Goal: Task Accomplishment & Management: Use online tool/utility

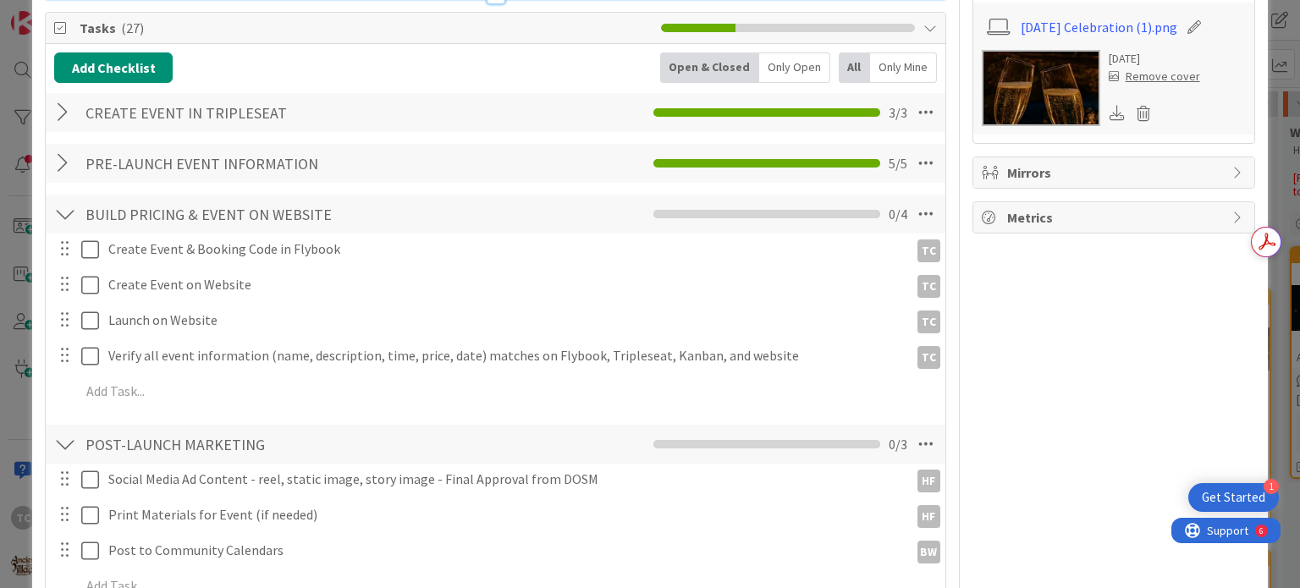
scroll to position [677, 0]
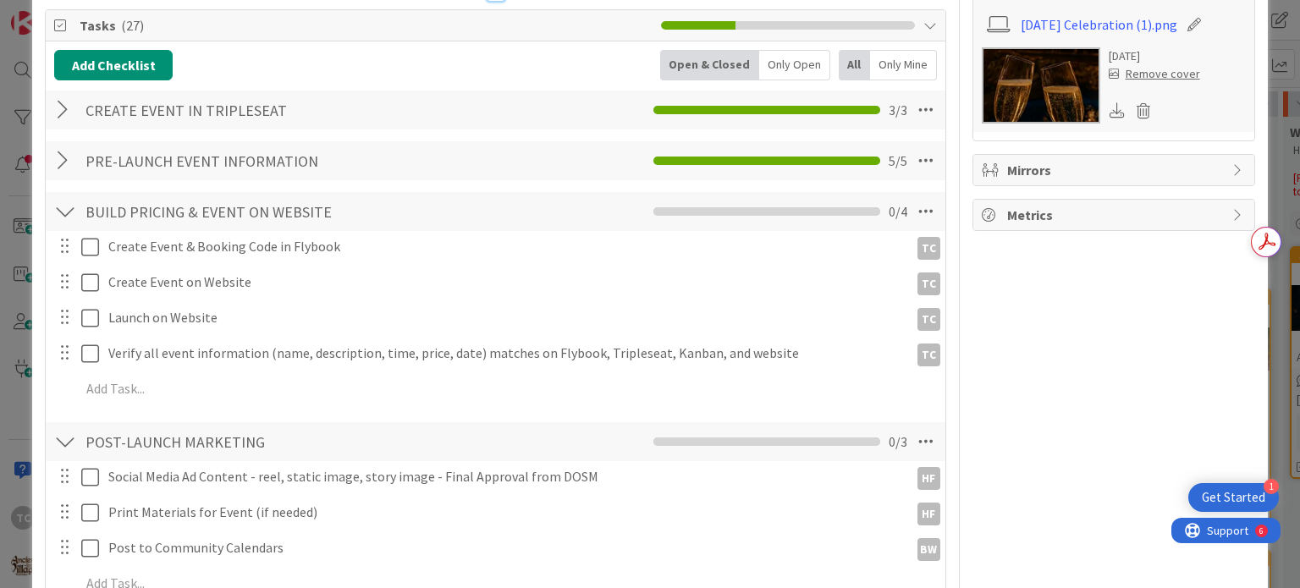
click at [59, 95] on div at bounding box center [65, 110] width 22 height 30
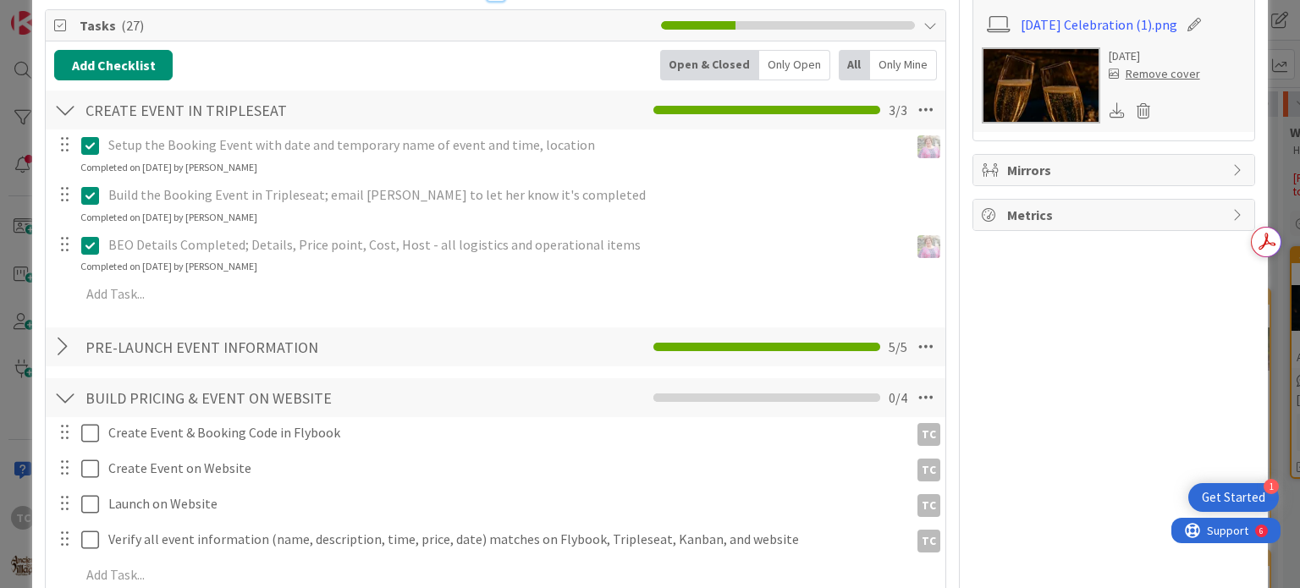
click at [59, 332] on div at bounding box center [65, 347] width 22 height 30
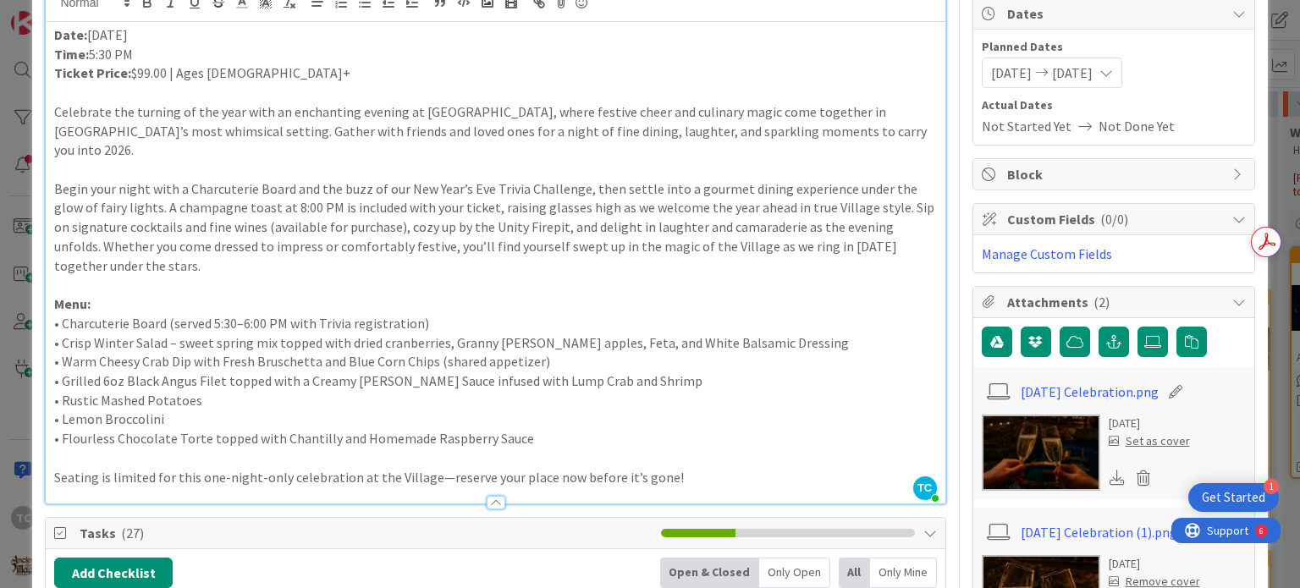
scroll to position [0, 0]
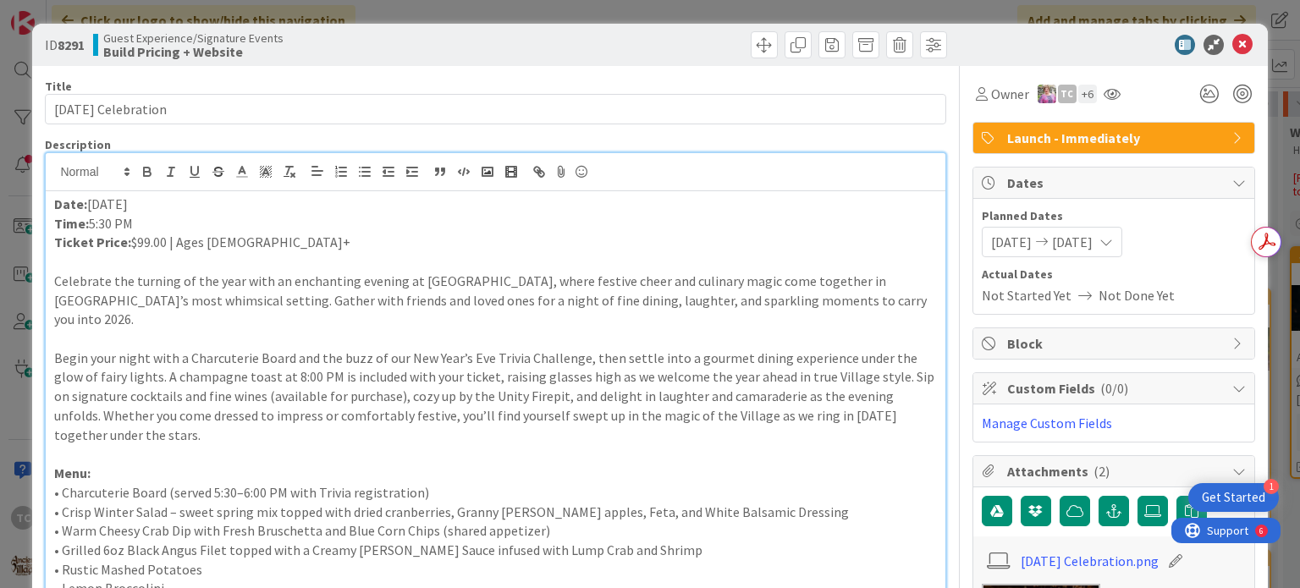
click at [974, 4] on div "ID 8291 Guest Experience/Signature Events Build Pricing + Website Title 26 / 12…" at bounding box center [650, 294] width 1300 height 588
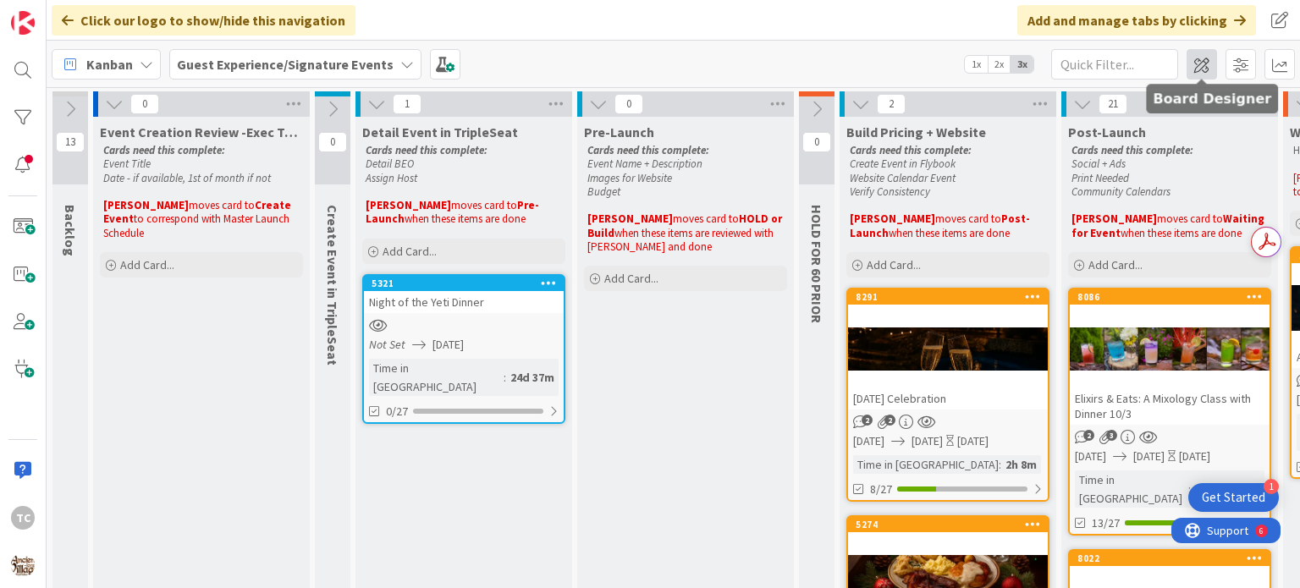
click at [1197, 57] on span at bounding box center [1202, 64] width 30 height 30
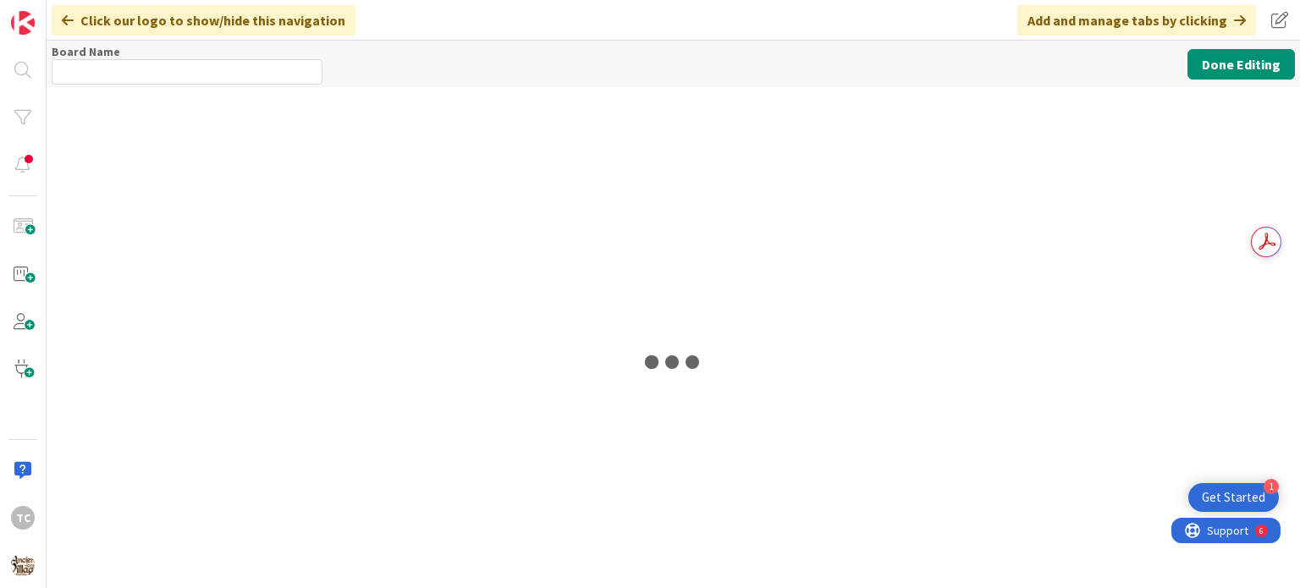
type input "Guest Experience/Signature Events"
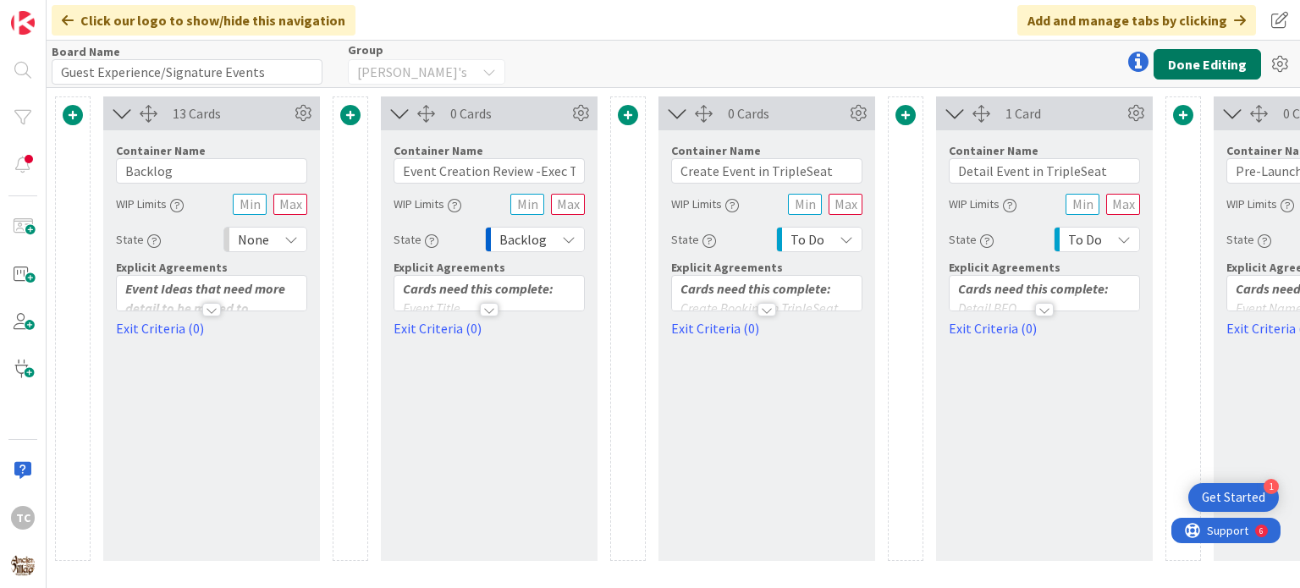
click at [1233, 54] on button "Done Editing" at bounding box center [1208, 64] width 108 height 30
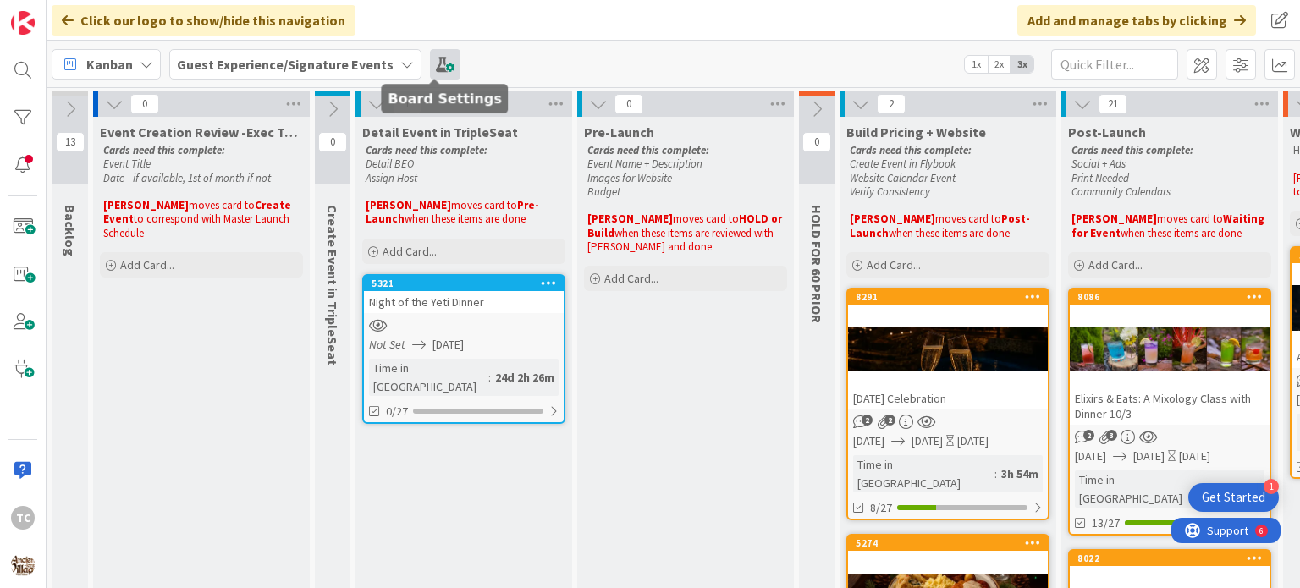
click at [433, 64] on span at bounding box center [445, 64] width 30 height 30
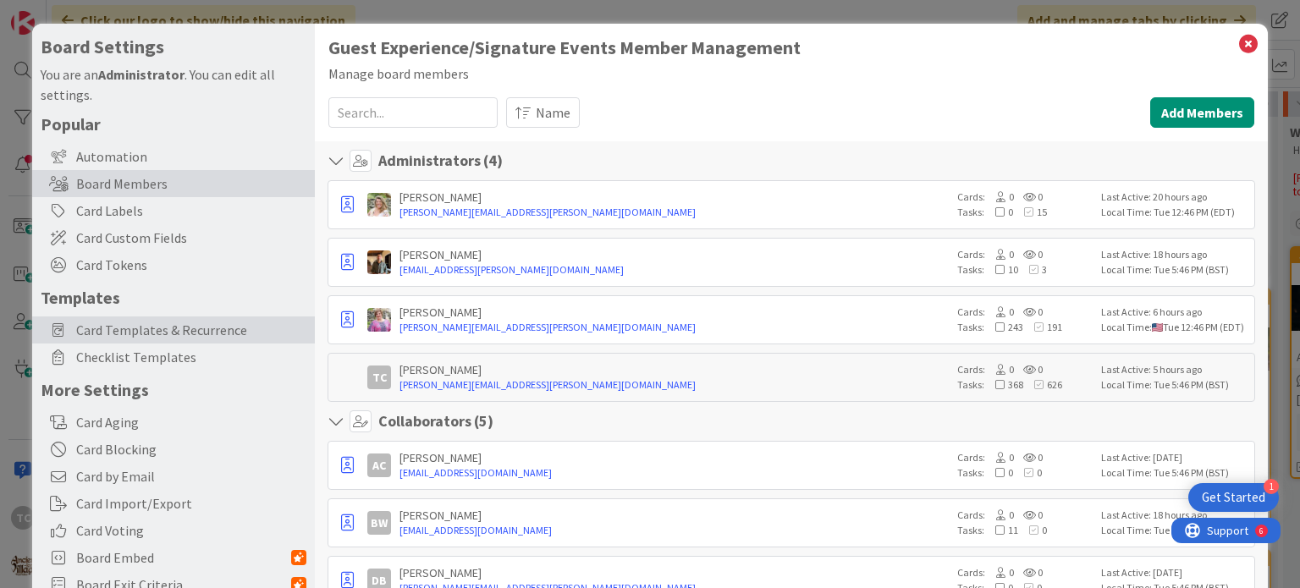
click at [130, 335] on span "Card Templates & Recurrence" at bounding box center [191, 330] width 230 height 20
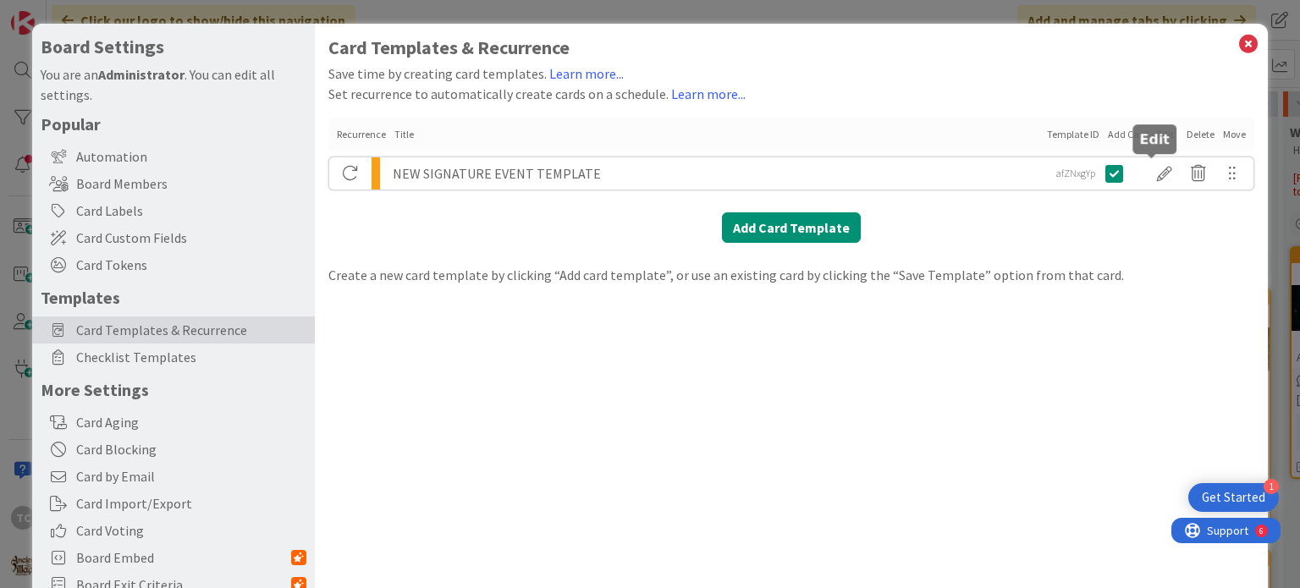
click at [1157, 169] on div at bounding box center [1165, 173] width 34 height 29
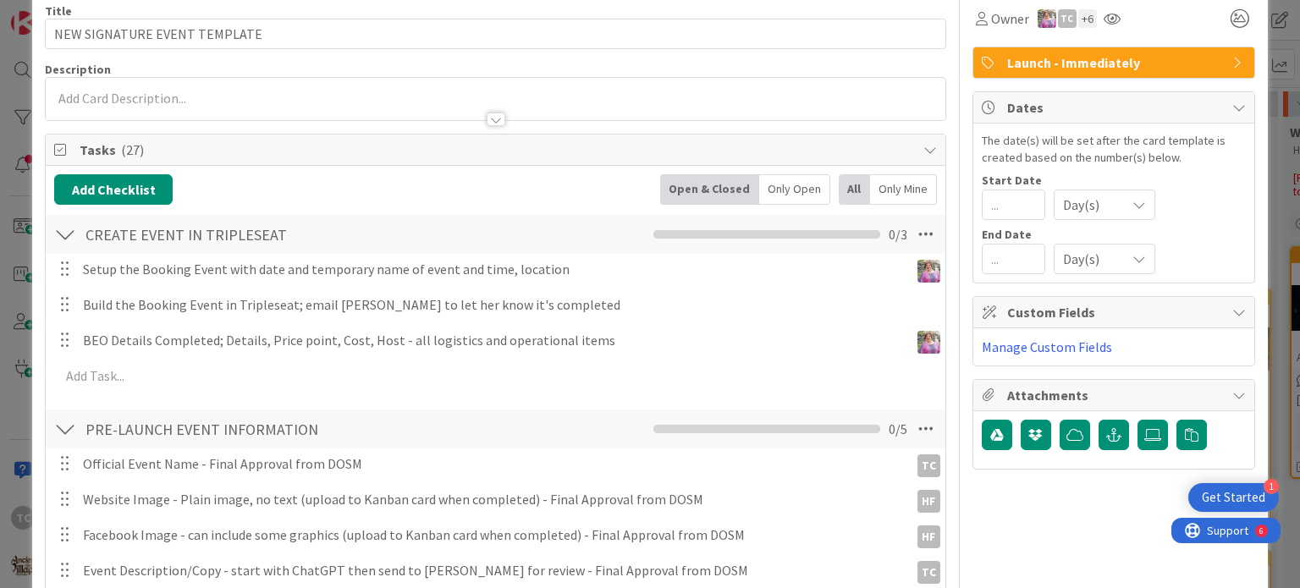
scroll to position [85, 0]
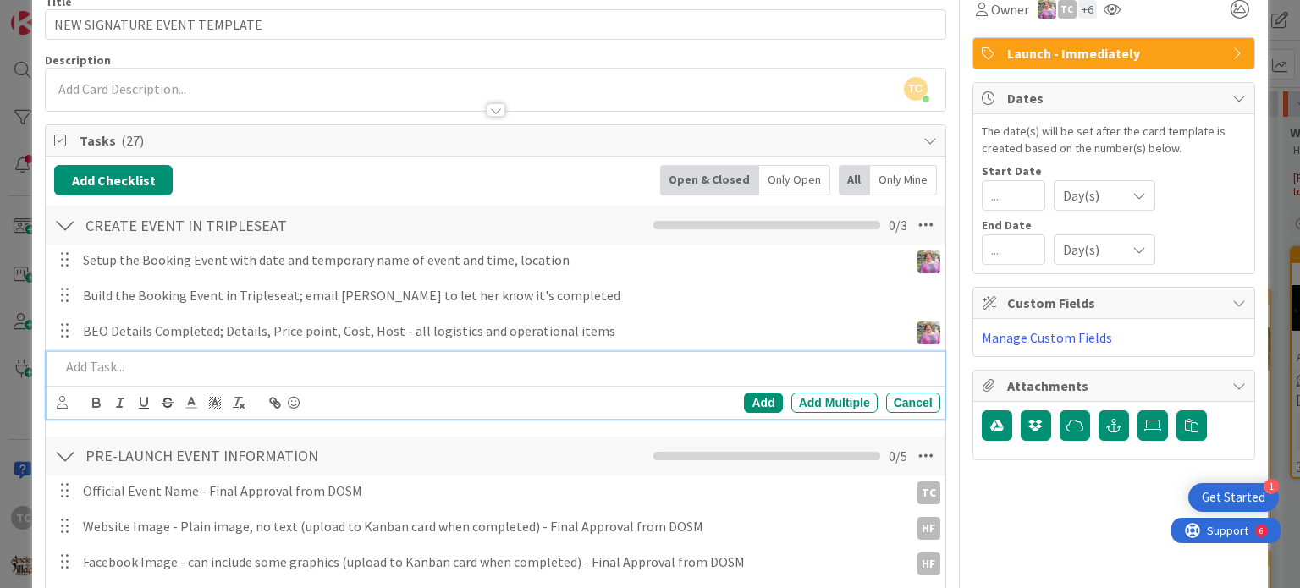
click at [97, 361] on p at bounding box center [496, 366] width 873 height 19
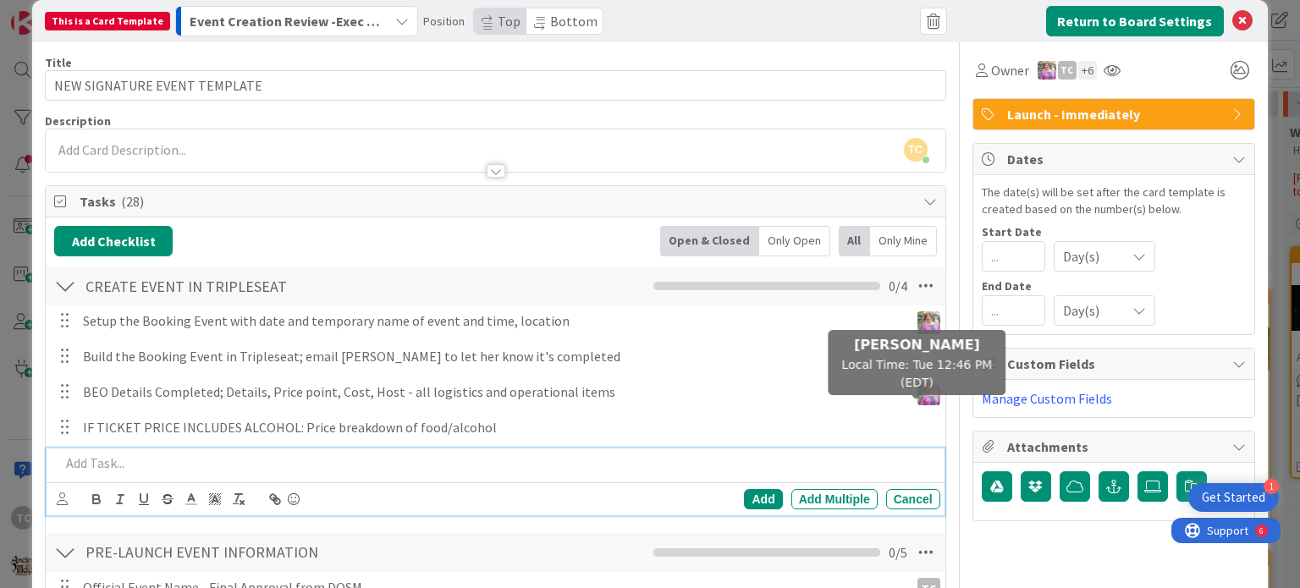
scroll to position [0, 0]
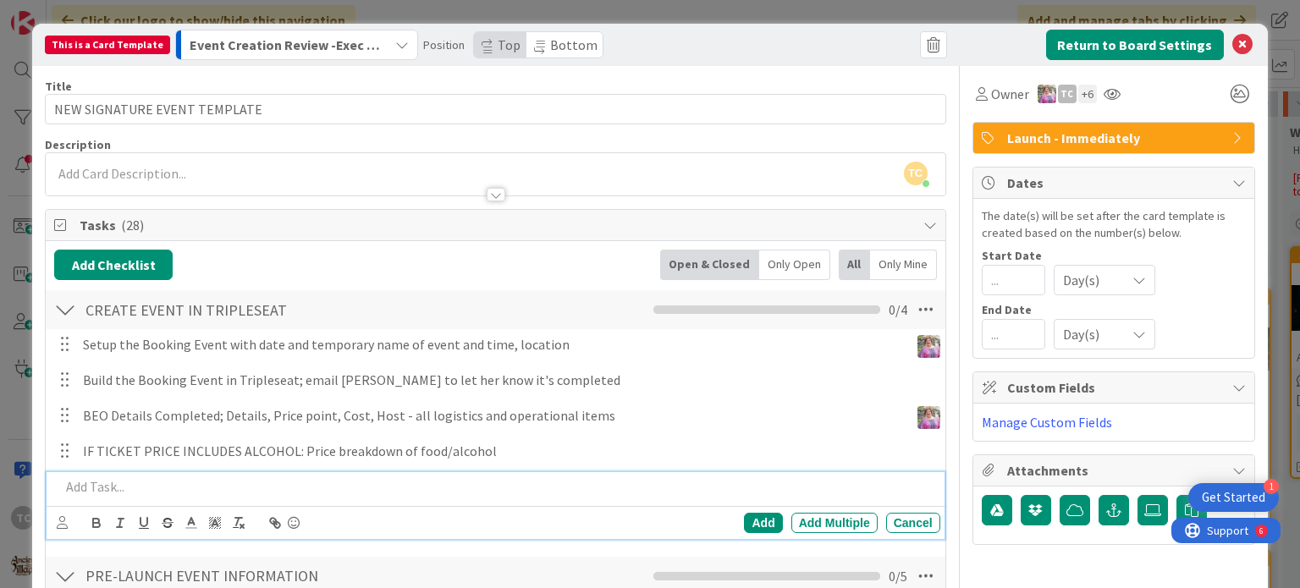
click at [781, 6] on div "This is a Card Template Event Creation Review -Exec Team Position Top Bottom Re…" at bounding box center [650, 294] width 1300 height 588
